Goal: Check status: Check status

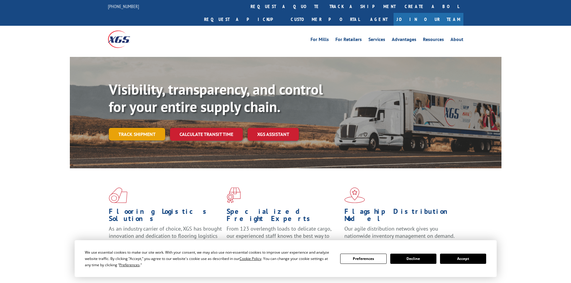
click at [144, 128] on link "Track shipment" at bounding box center [137, 134] width 56 height 13
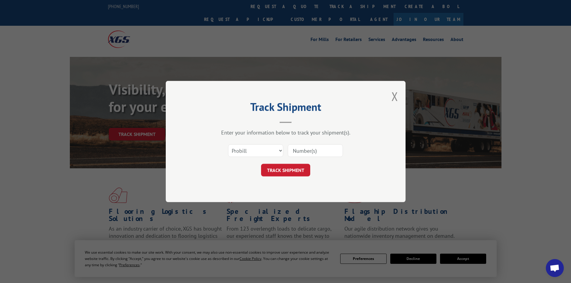
click at [309, 152] on input at bounding box center [315, 151] width 55 height 13
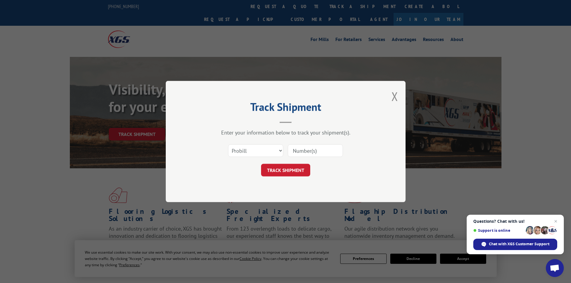
paste input "17607724"
type input "17607724"
click button "TRACK SHIPMENT" at bounding box center [285, 170] width 49 height 13
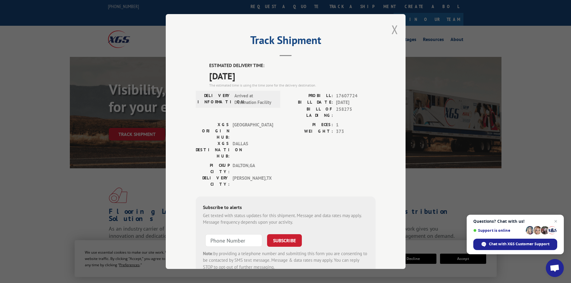
click at [392, 28] on button "Close modal" at bounding box center [395, 30] width 7 height 16
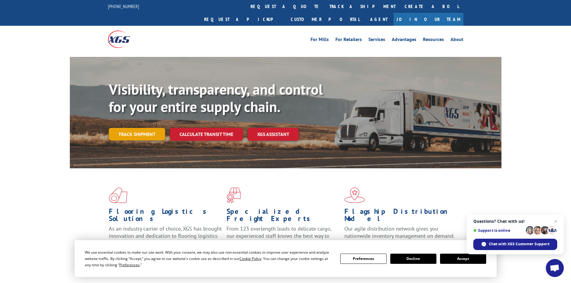
click at [151, 128] on link "Track shipment" at bounding box center [137, 134] width 56 height 13
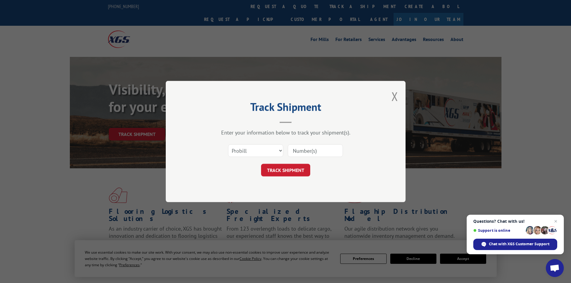
click at [305, 151] on input at bounding box center [315, 151] width 55 height 13
paste input "6048212"
type input "6048212"
click button "TRACK SHIPMENT" at bounding box center [285, 170] width 49 height 13
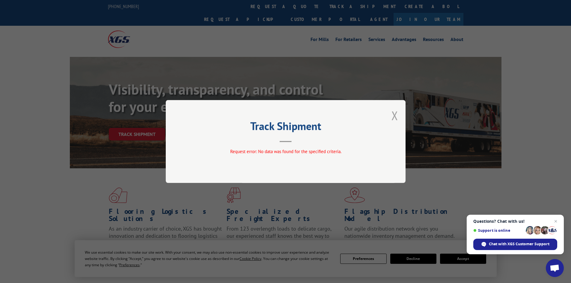
click at [394, 117] on button "Close modal" at bounding box center [395, 116] width 7 height 16
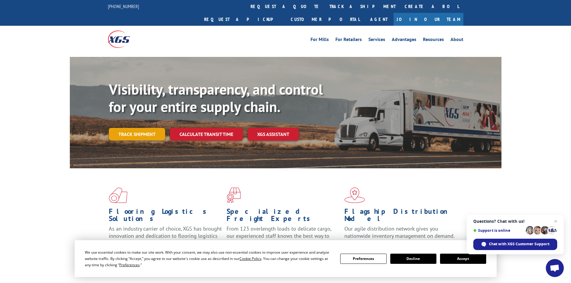
click at [147, 128] on link "Track shipment" at bounding box center [137, 134] width 56 height 13
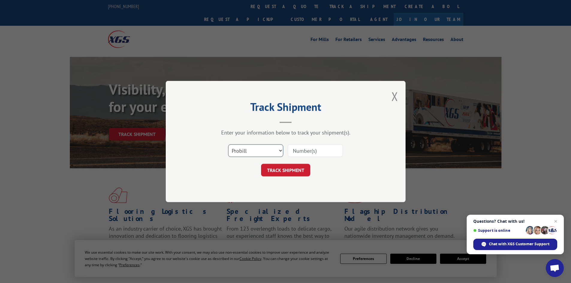
click at [252, 147] on select "Select category... Probill BOL PO" at bounding box center [255, 151] width 55 height 13
select select "bol"
click at [228, 145] on select "Select category... Probill BOL PO" at bounding box center [255, 151] width 55 height 13
click at [310, 152] on input at bounding box center [315, 151] width 55 height 13
paste input "6048212"
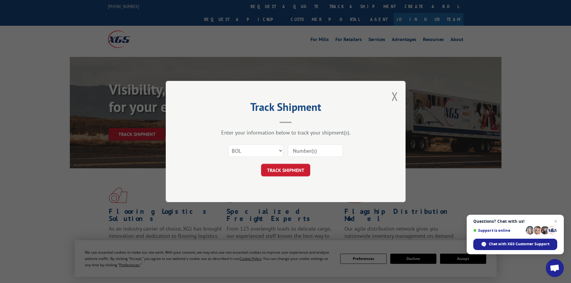
type input "6048212"
click button "TRACK SHIPMENT" at bounding box center [285, 170] width 49 height 13
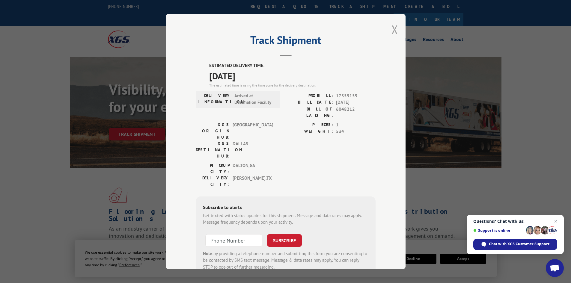
click at [394, 27] on button "Close modal" at bounding box center [395, 30] width 7 height 16
